Goal: Task Accomplishment & Management: Manage account settings

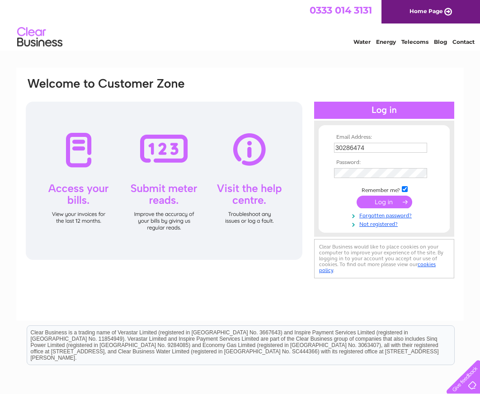
click at [359, 173] on tbody "Email Address: 30286474 Password: Remember me?" at bounding box center [384, 181] width 105 height 94
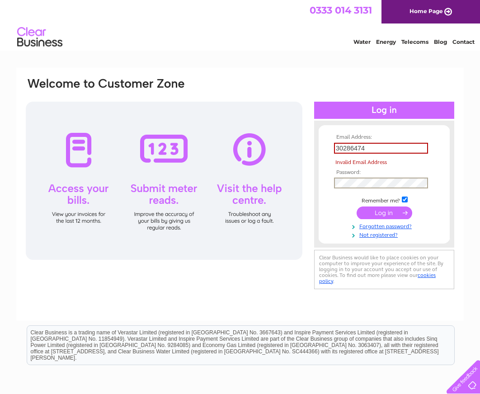
click at [329, 184] on form "Email Address: 30286474 Invalid Email Address Password: Forgotten password?" at bounding box center [384, 186] width 131 height 104
click at [357, 207] on input "submit" at bounding box center [385, 213] width 56 height 13
click at [353, 148] on input "30286474" at bounding box center [381, 148] width 94 height 11
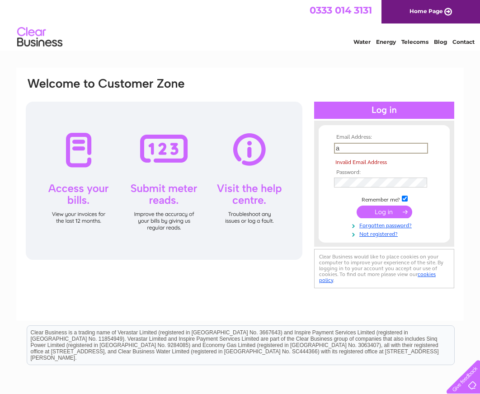
type input "ahe89@hotmail.co.uk"
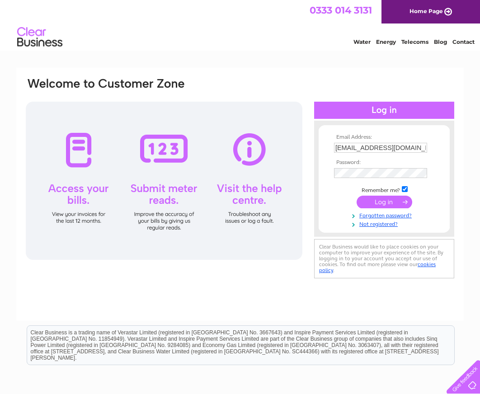
click at [382, 203] on input "submit" at bounding box center [385, 202] width 56 height 13
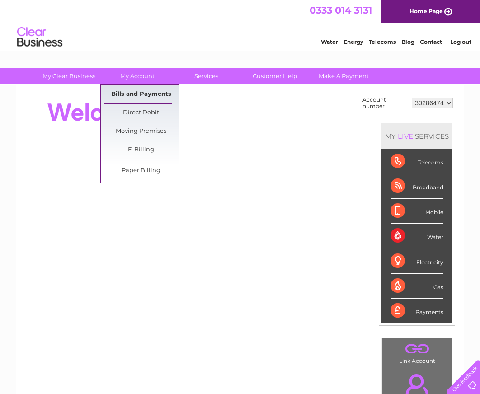
click at [152, 95] on link "Bills and Payments" at bounding box center [141, 94] width 75 height 18
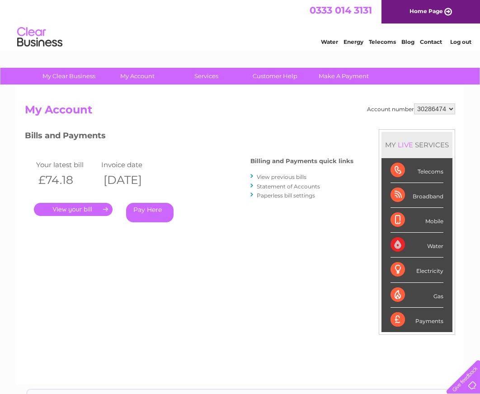
click at [283, 177] on link "View previous bills" at bounding box center [282, 177] width 50 height 7
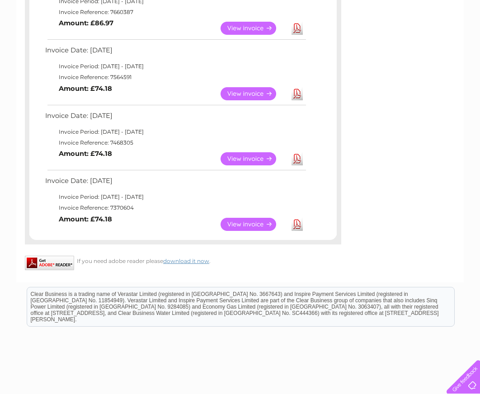
scroll to position [452, 0]
click at [252, 225] on link "View" at bounding box center [254, 223] width 66 height 13
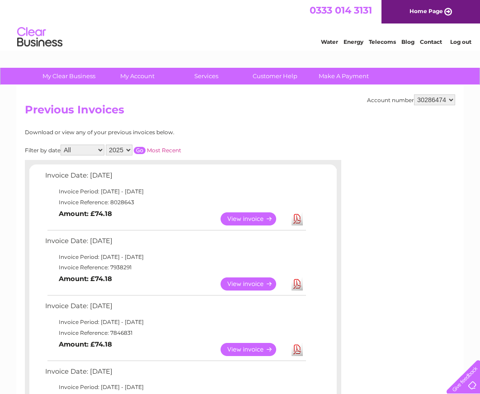
click at [297, 218] on link "Download" at bounding box center [297, 218] width 11 height 13
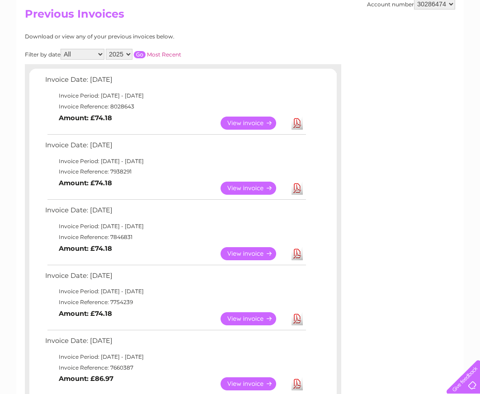
scroll to position [136, 0]
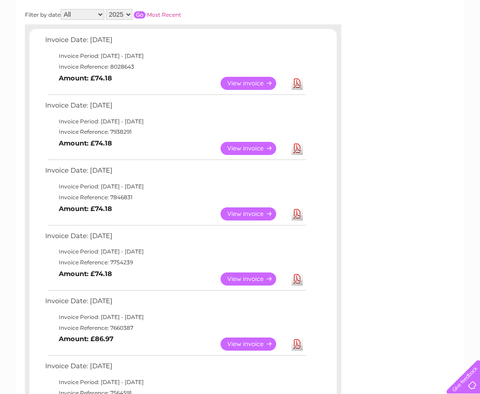
click at [298, 345] on link "Download" at bounding box center [297, 344] width 11 height 13
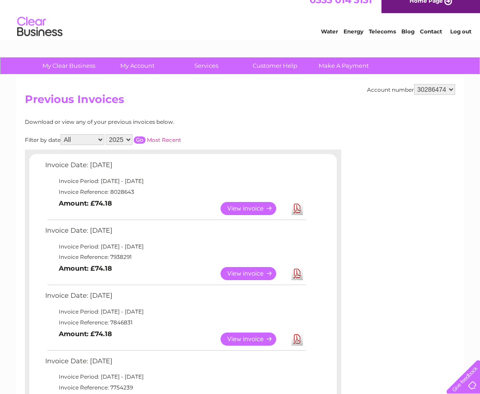
scroll to position [0, 0]
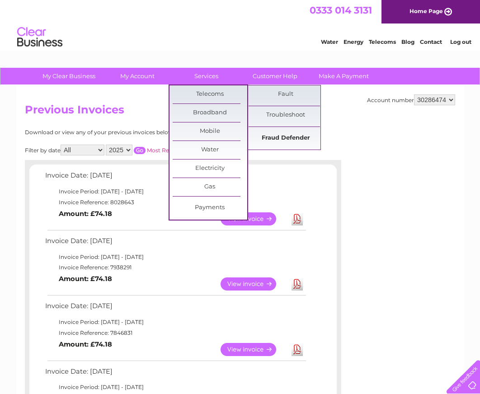
click at [283, 137] on link "Fraud Defender" at bounding box center [286, 138] width 75 height 18
click at [290, 137] on link "Fraud Defender" at bounding box center [286, 138] width 75 height 18
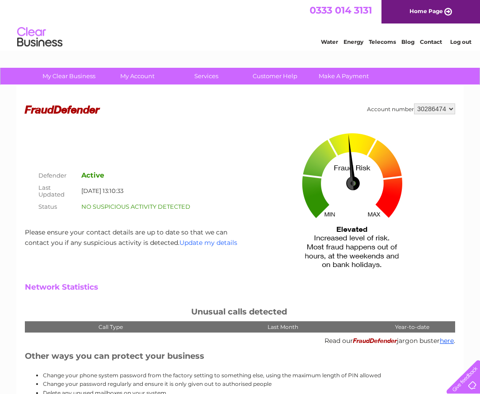
click at [192, 240] on link "Update my details" at bounding box center [208, 243] width 58 height 8
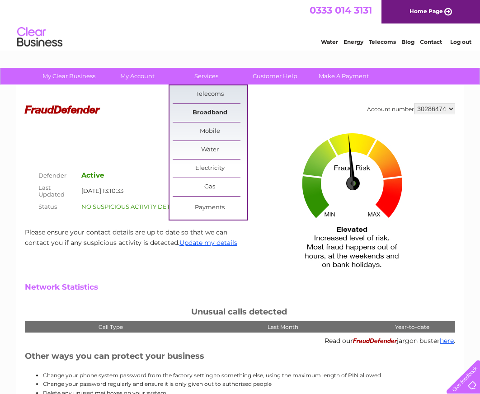
click at [216, 112] on link "Broadband" at bounding box center [210, 113] width 75 height 18
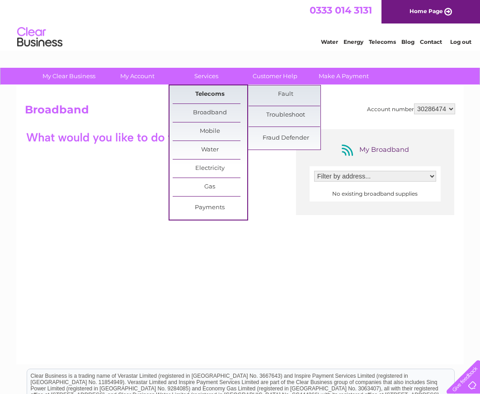
click at [213, 94] on link "Telecoms" at bounding box center [210, 94] width 75 height 18
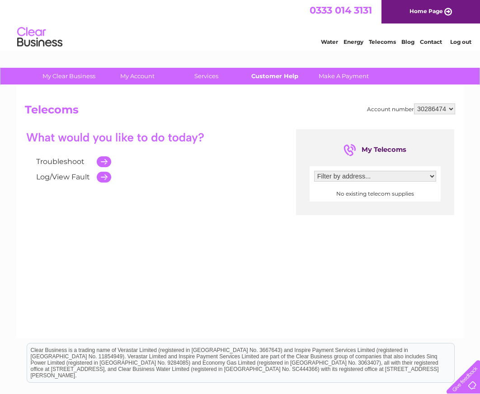
click at [271, 75] on link "Customer Help" at bounding box center [275, 76] width 75 height 17
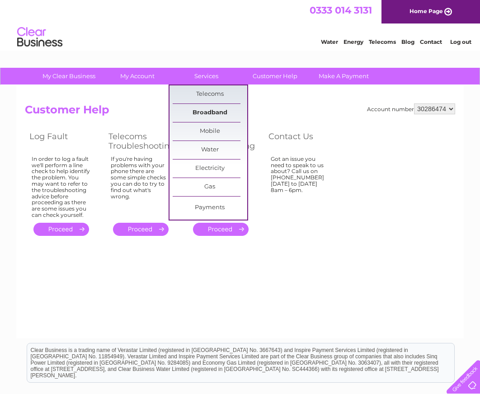
click at [203, 112] on link "Broadband" at bounding box center [210, 113] width 75 height 18
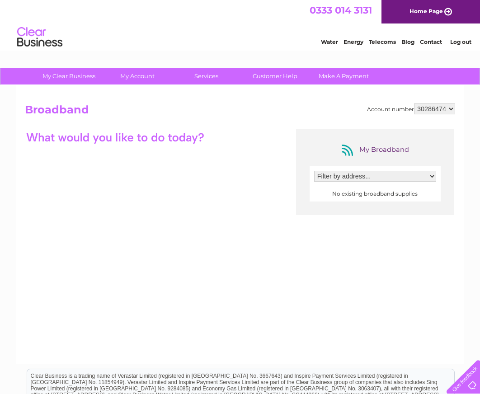
click at [342, 176] on select "Filter by address..." at bounding box center [375, 176] width 122 height 11
click at [317, 249] on div "My Broadband Filter by address... No existing broadband supplies" at bounding box center [240, 217] width 430 height 176
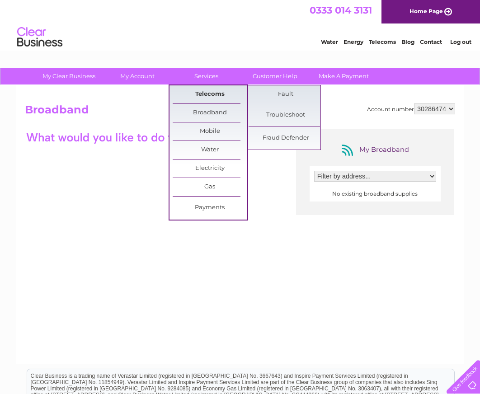
click at [216, 94] on link "Telecoms" at bounding box center [210, 94] width 75 height 18
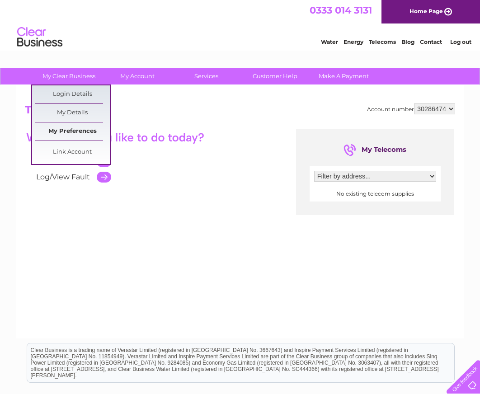
click at [75, 129] on link "My Preferences" at bounding box center [72, 132] width 75 height 18
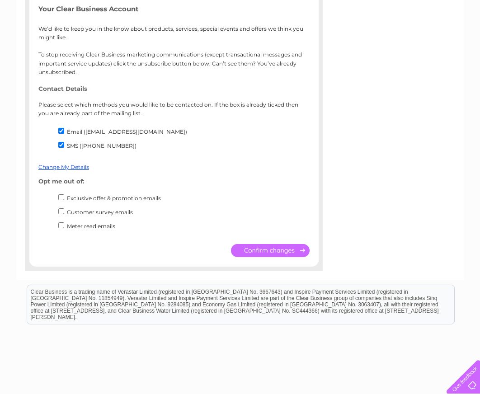
scroll to position [57, 0]
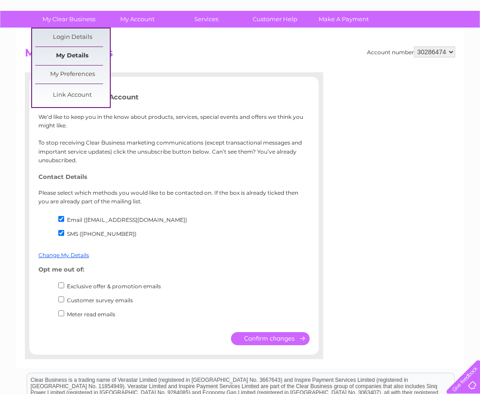
click at [77, 57] on link "My Details" at bounding box center [72, 56] width 75 height 18
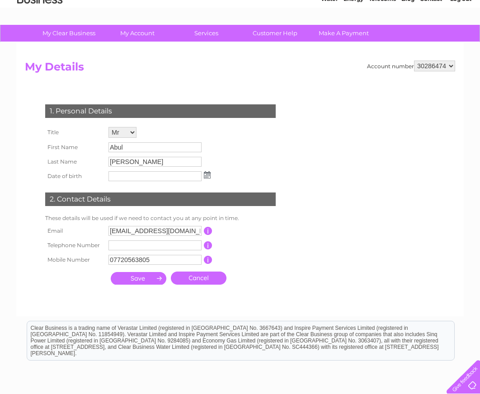
scroll to position [36, 0]
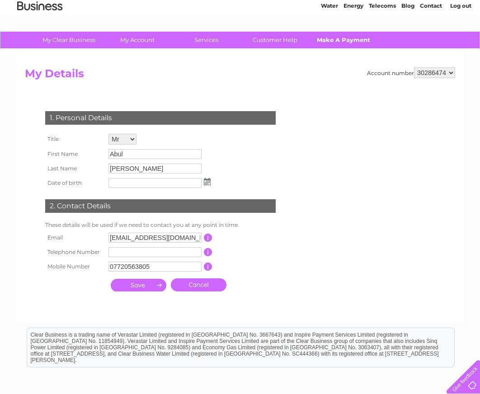
click at [343, 40] on link "Make A Payment" at bounding box center [344, 40] width 75 height 17
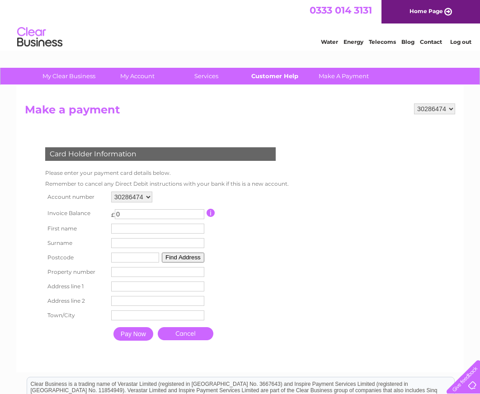
click at [276, 76] on link "Customer Help" at bounding box center [275, 76] width 75 height 17
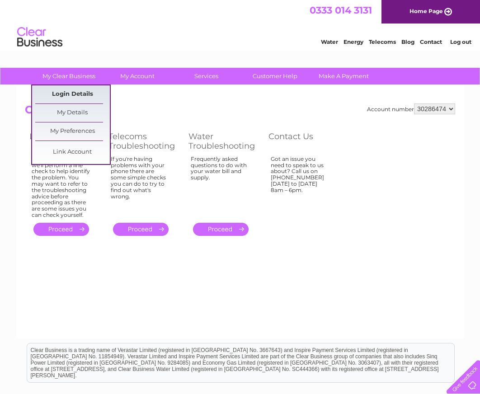
click at [63, 93] on link "Login Details" at bounding box center [72, 94] width 75 height 18
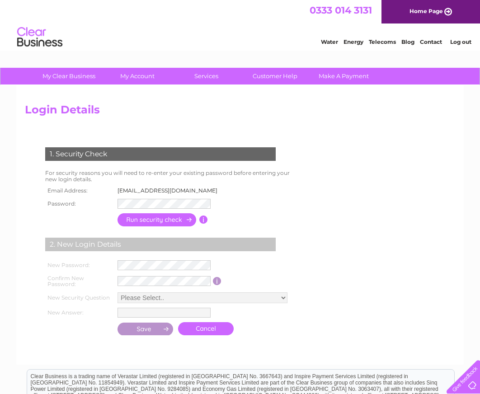
click at [128, 113] on h2 "Login Details" at bounding box center [240, 112] width 430 height 17
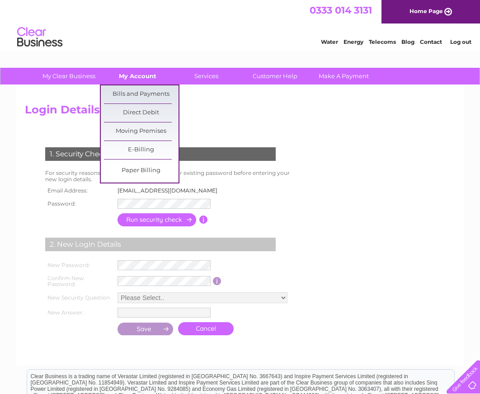
click at [145, 74] on link "My Account" at bounding box center [137, 76] width 75 height 17
